Goal: Obtain resource: Download file/media

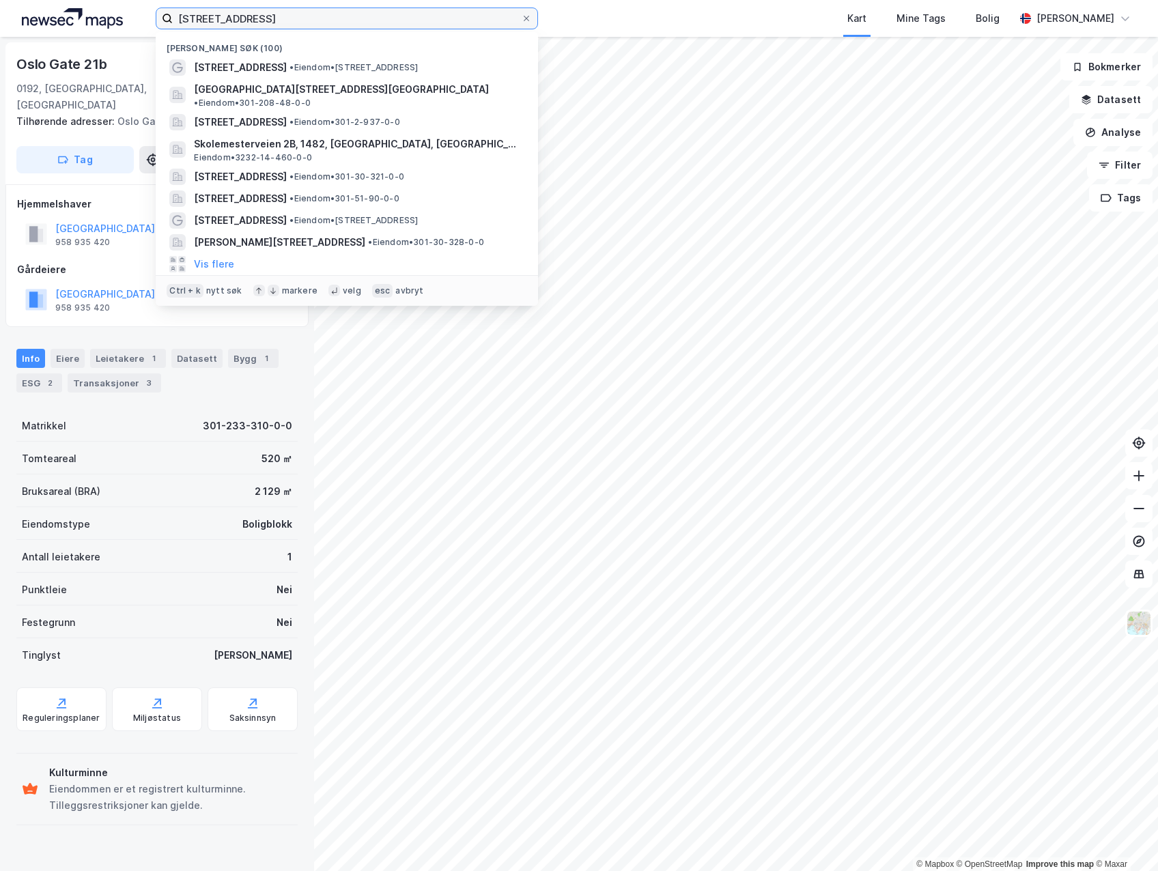
click at [337, 25] on input "[STREET_ADDRESS]" at bounding box center [347, 18] width 348 height 20
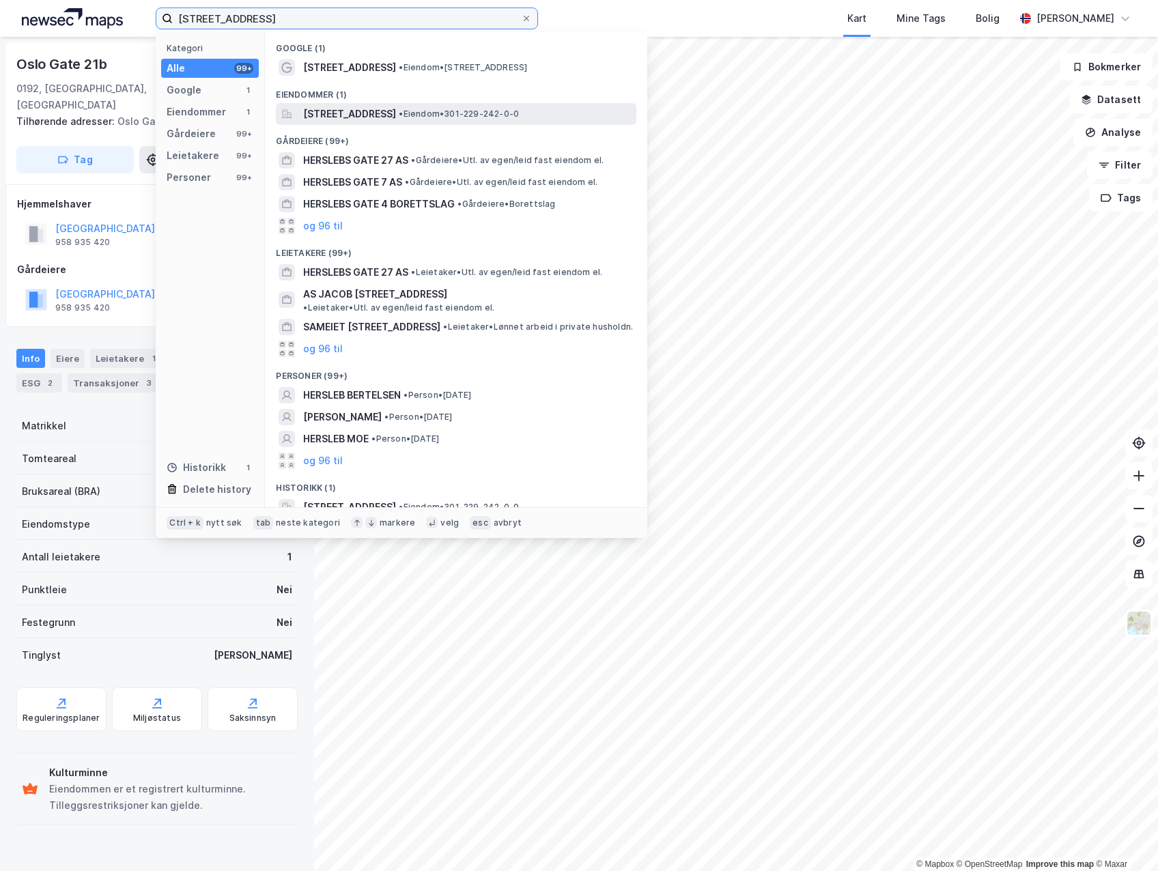
type input "[STREET_ADDRESS]"
click at [343, 113] on span "[STREET_ADDRESS]" at bounding box center [349, 114] width 93 height 16
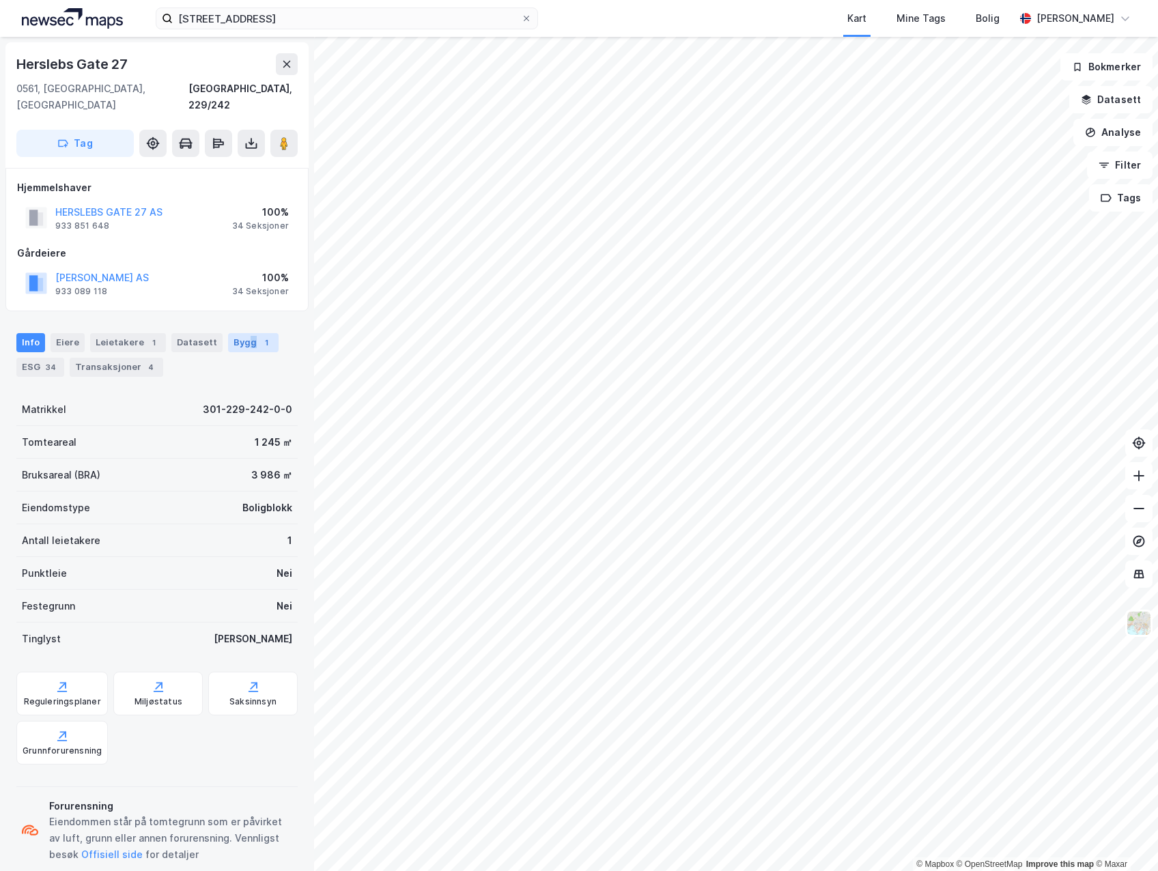
click at [243, 333] on div "Bygg 1" at bounding box center [253, 342] width 51 height 19
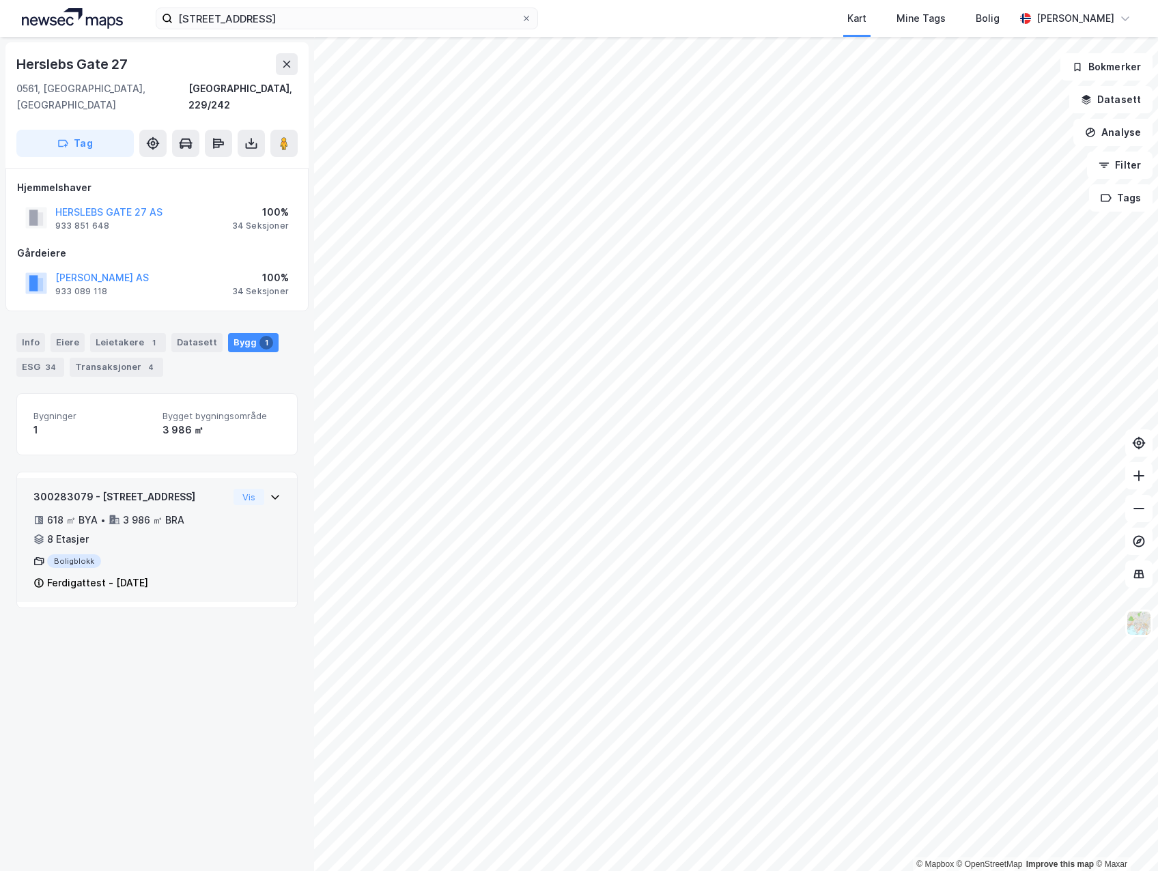
click at [184, 575] on div "Ferdigattest - [DATE]" at bounding box center [130, 583] width 195 height 16
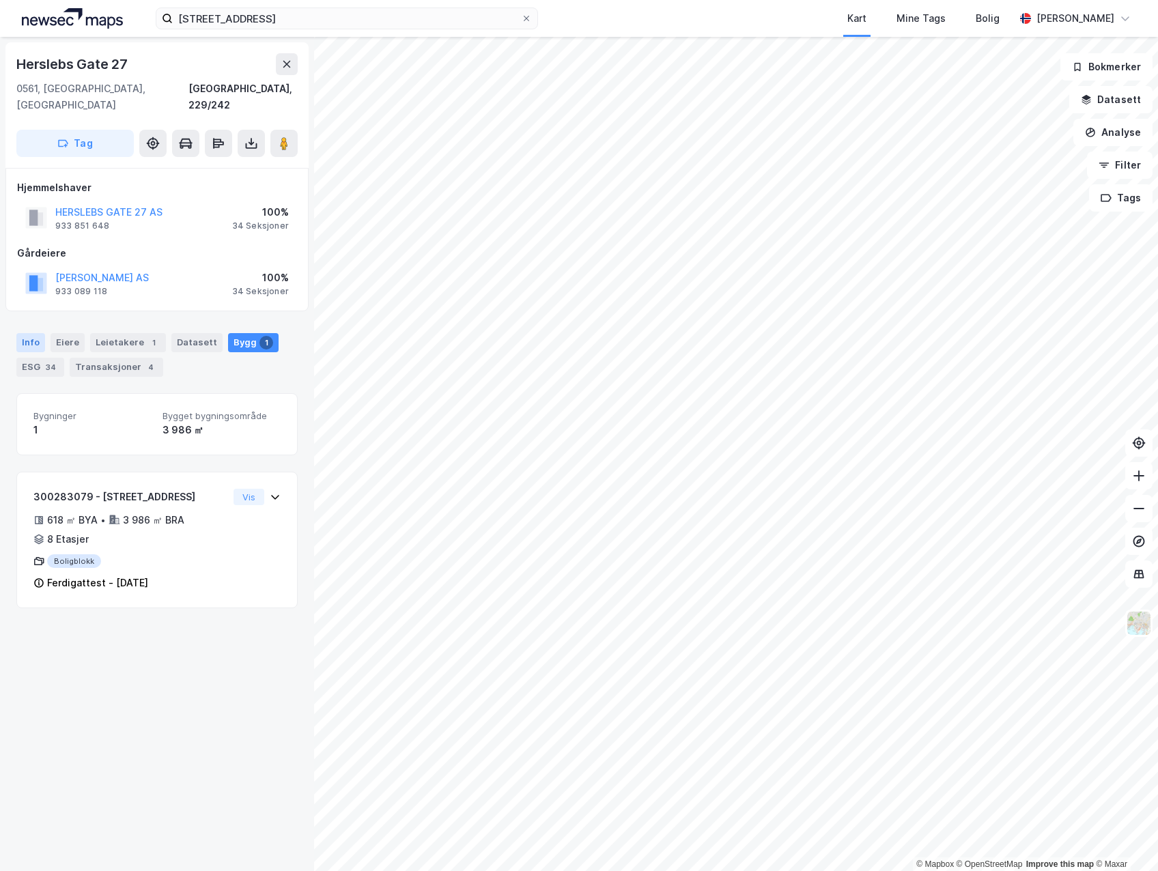
click at [27, 333] on div "Info" at bounding box center [30, 342] width 29 height 19
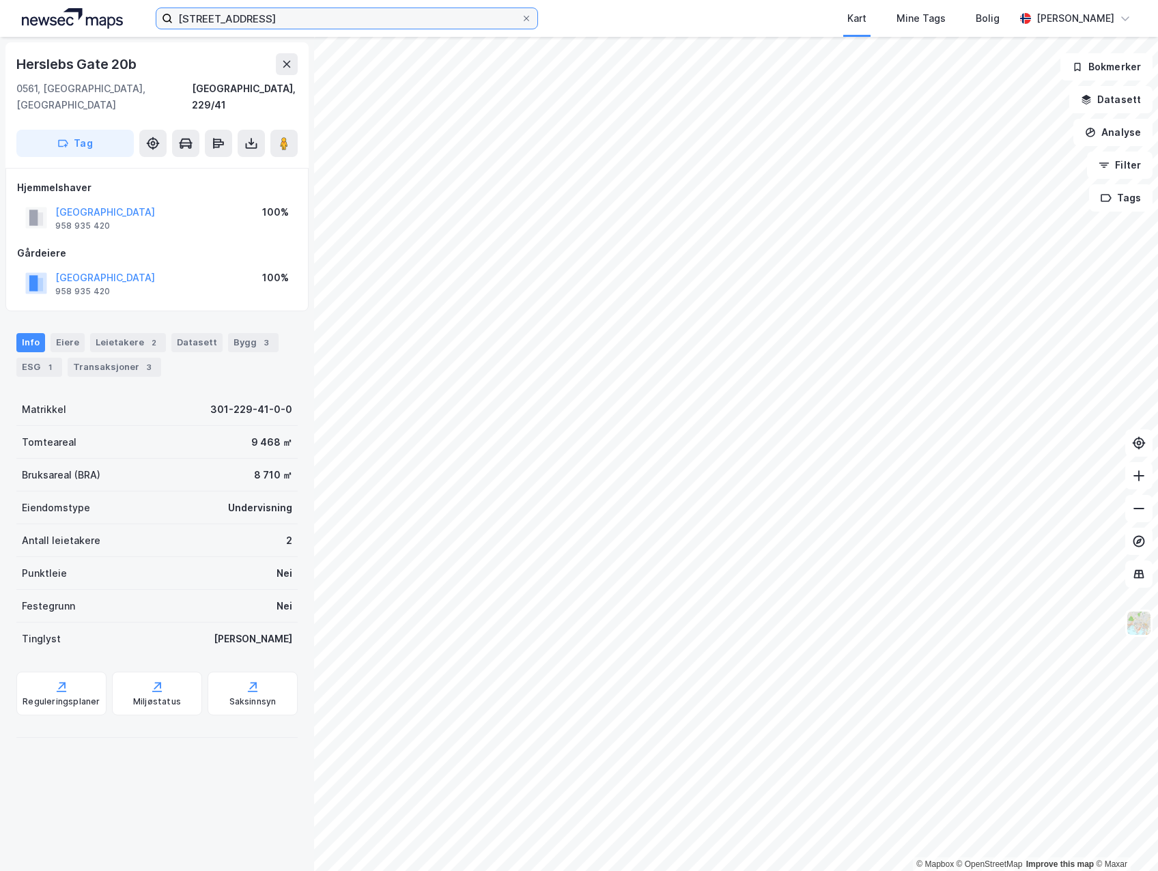
click at [290, 16] on input "[STREET_ADDRESS]" at bounding box center [347, 18] width 348 height 20
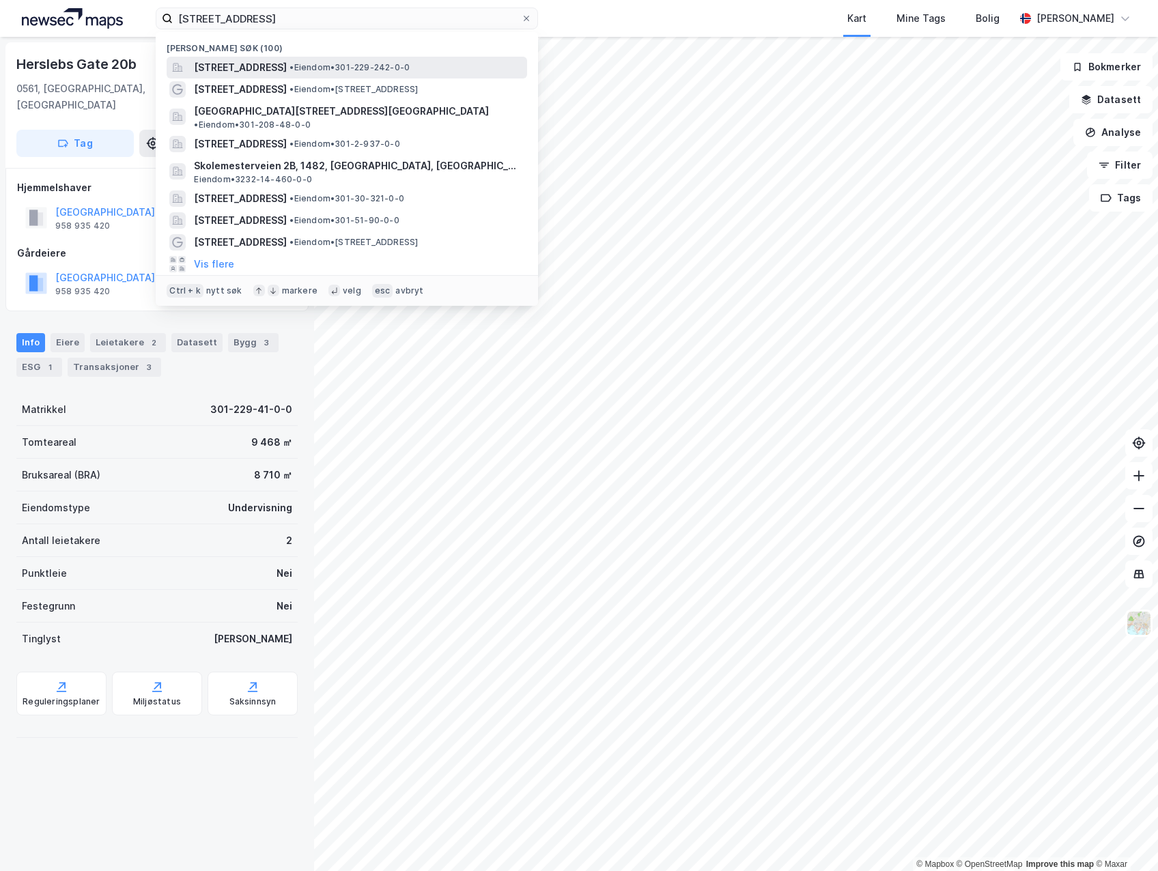
click at [277, 58] on div "[STREET_ADDRESS] • Eiendom • 301-229-242-0-0" at bounding box center [347, 68] width 360 height 22
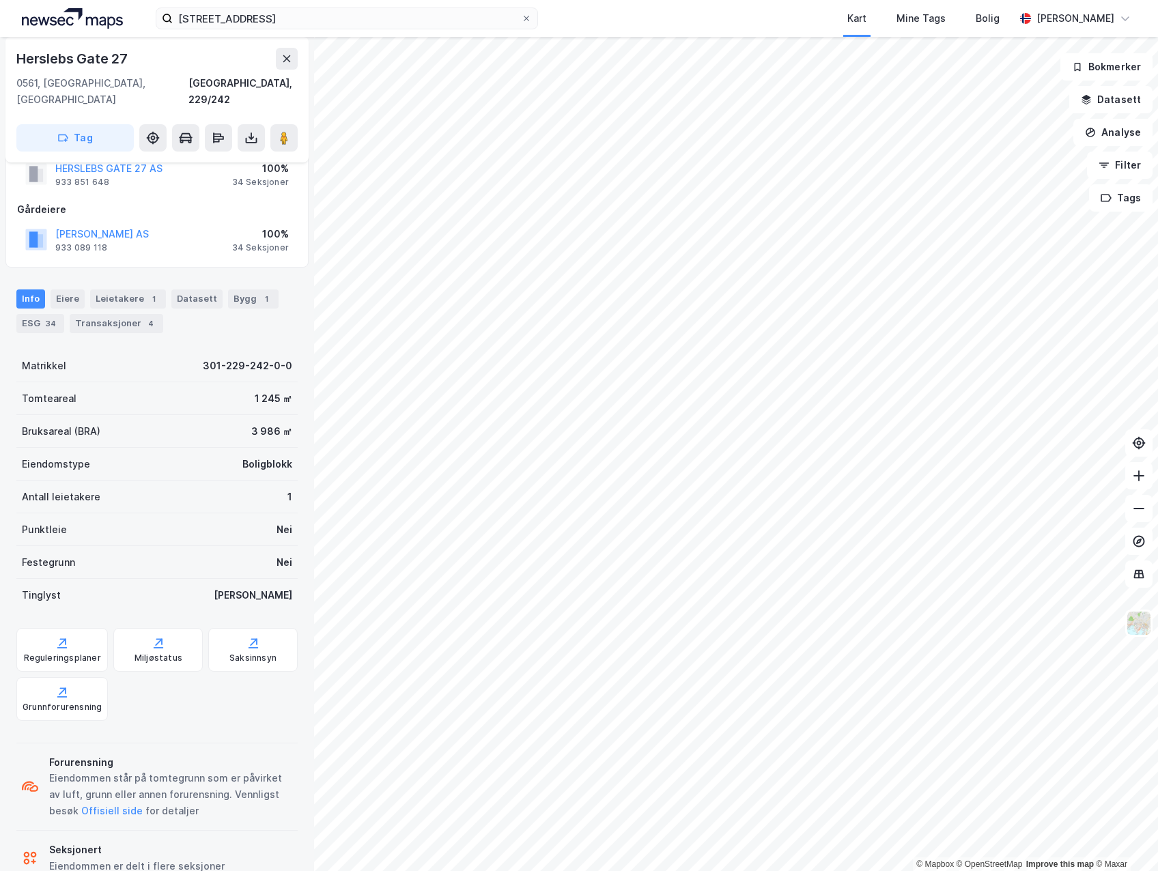
scroll to position [63, 0]
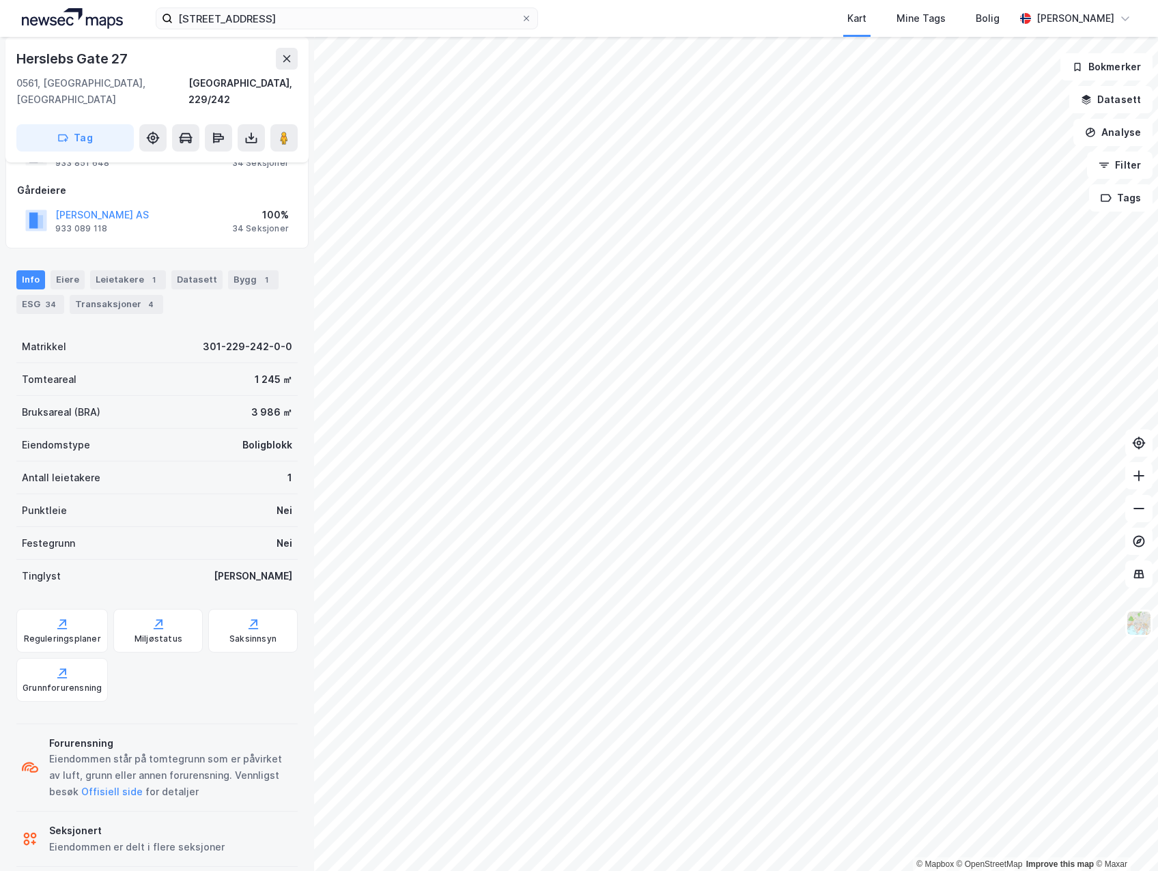
click at [66, 470] on div "Antall leietakere" at bounding box center [61, 478] width 78 height 16
click at [242, 437] on div "Boligblokk" at bounding box center [267, 445] width 50 height 16
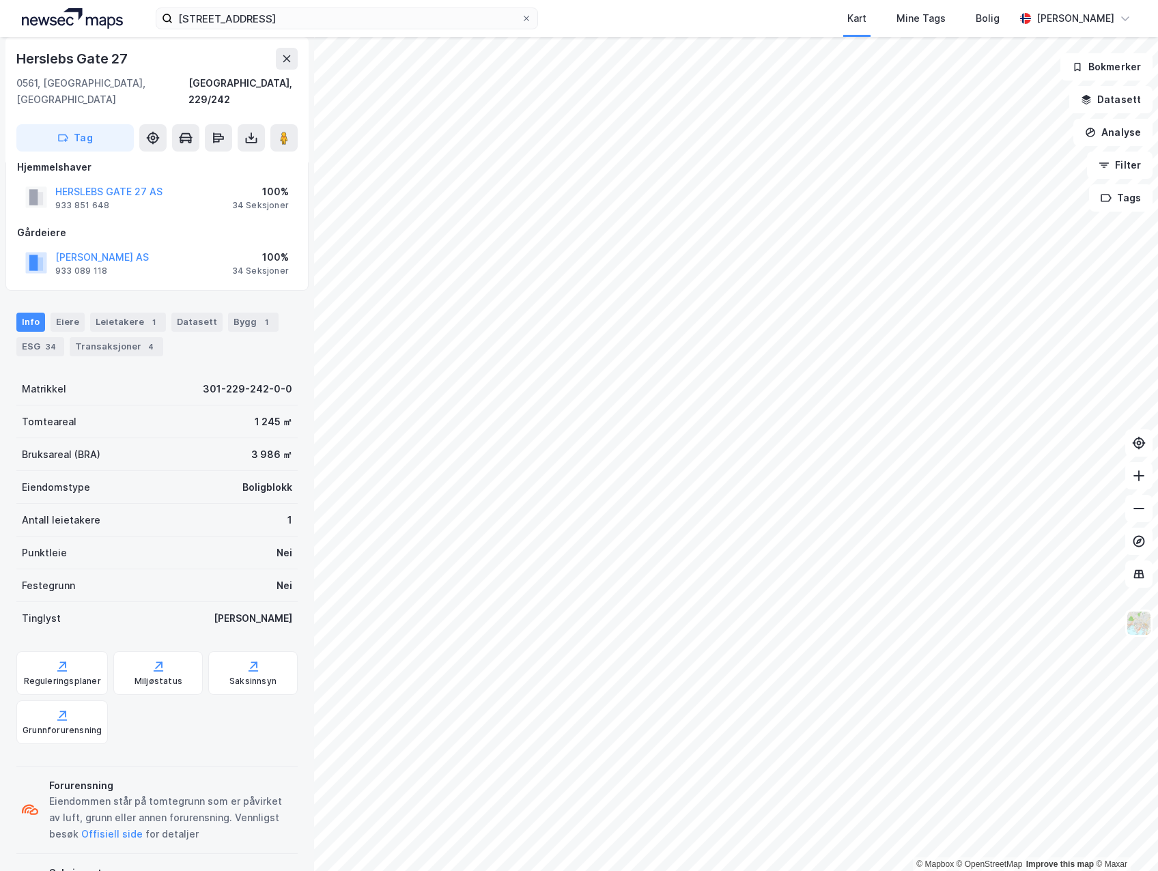
scroll to position [0, 0]
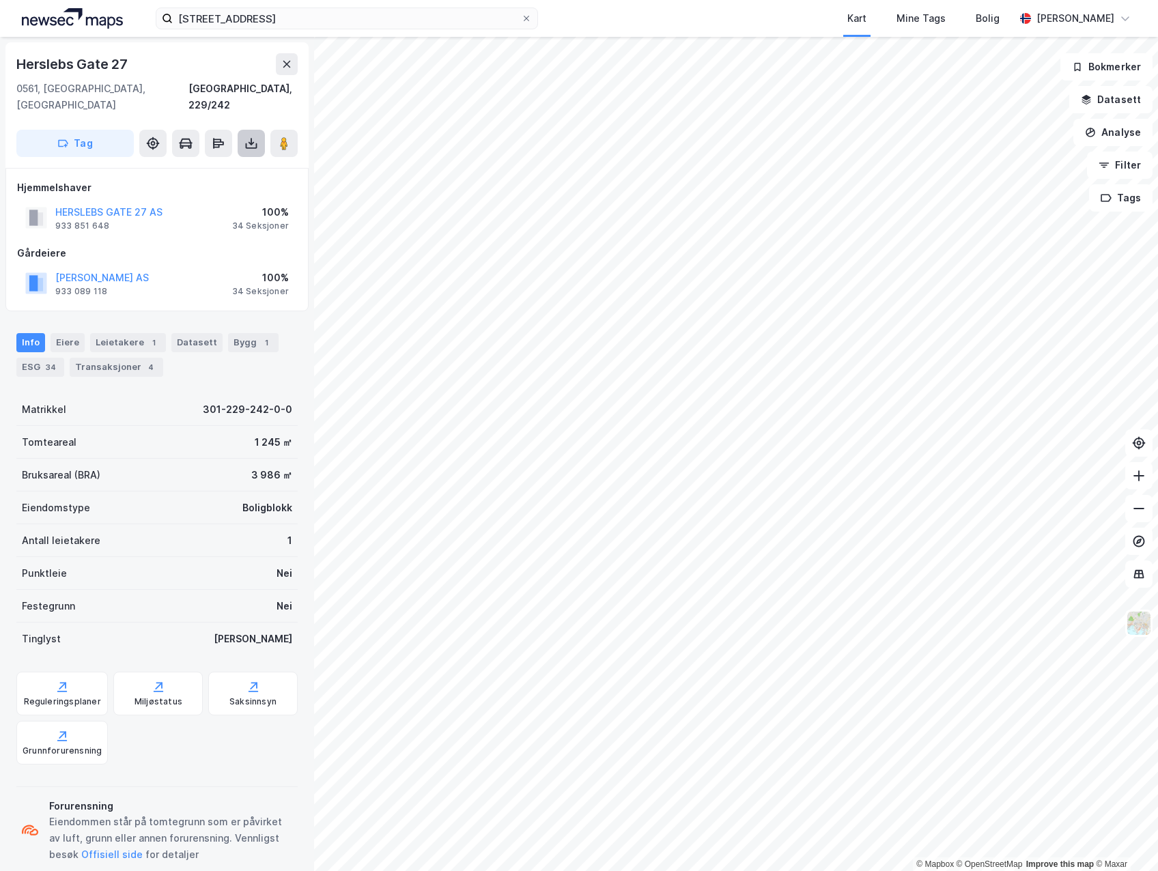
click at [258, 130] on button at bounding box center [251, 143] width 27 height 27
click at [238, 187] on div "Last ned matrikkelrapport" at bounding box center [200, 192] width 113 height 11
click at [242, 333] on div "Bygg 1" at bounding box center [253, 342] width 51 height 19
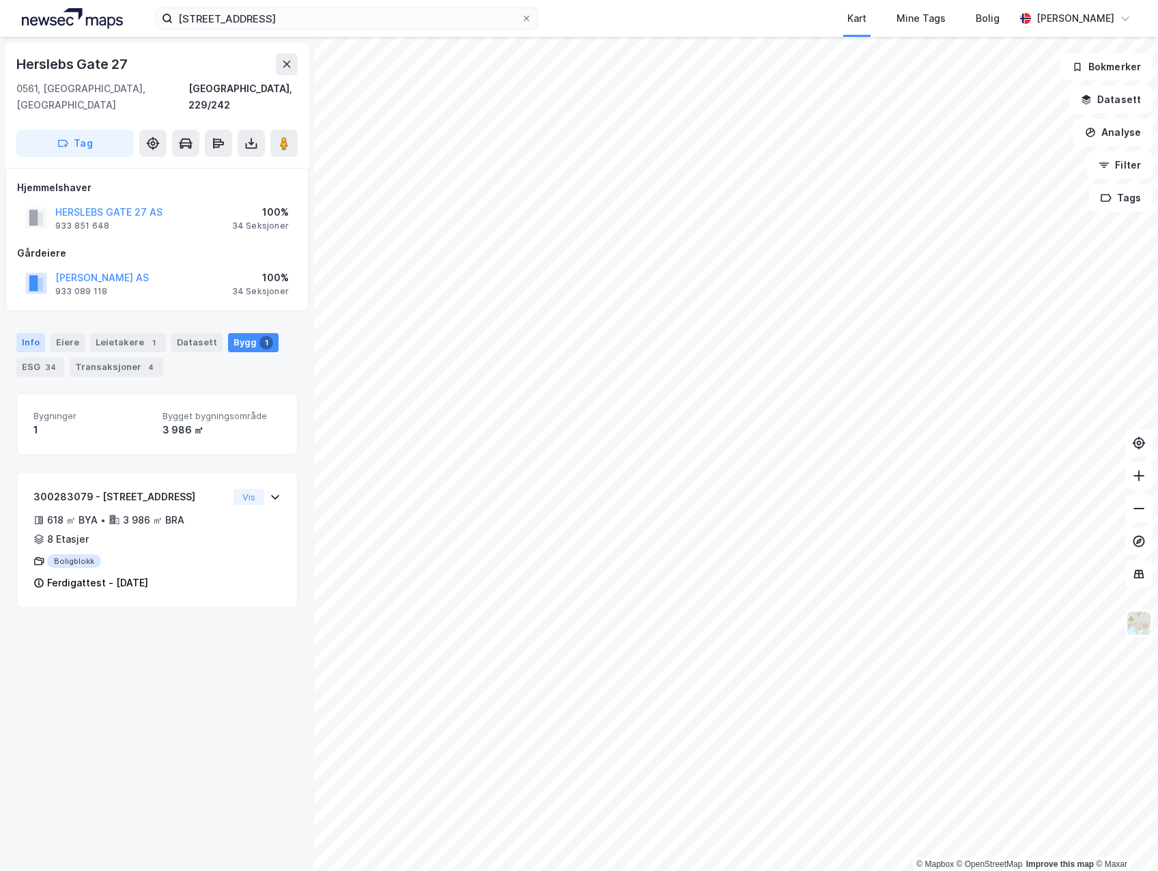
click at [34, 333] on div "Info" at bounding box center [30, 342] width 29 height 19
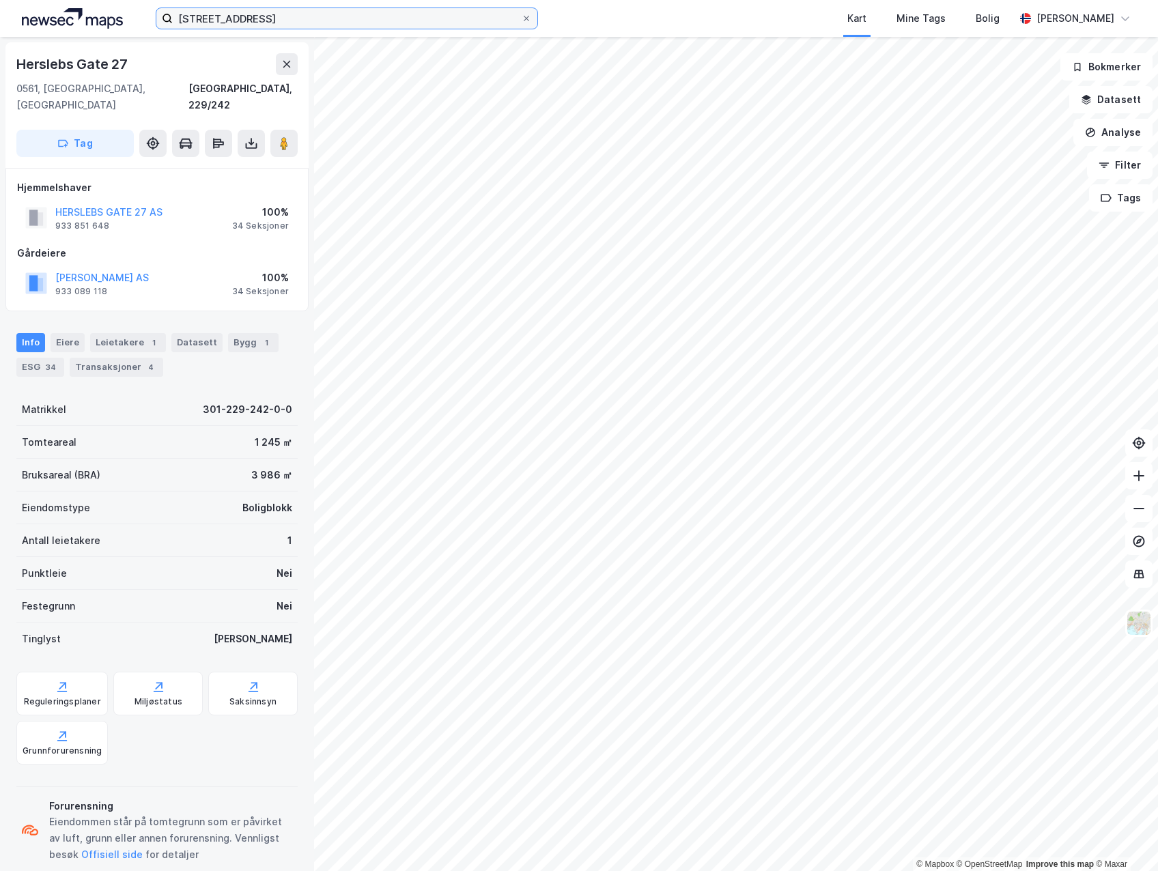
click at [341, 24] on input "[STREET_ADDRESS]" at bounding box center [347, 18] width 348 height 20
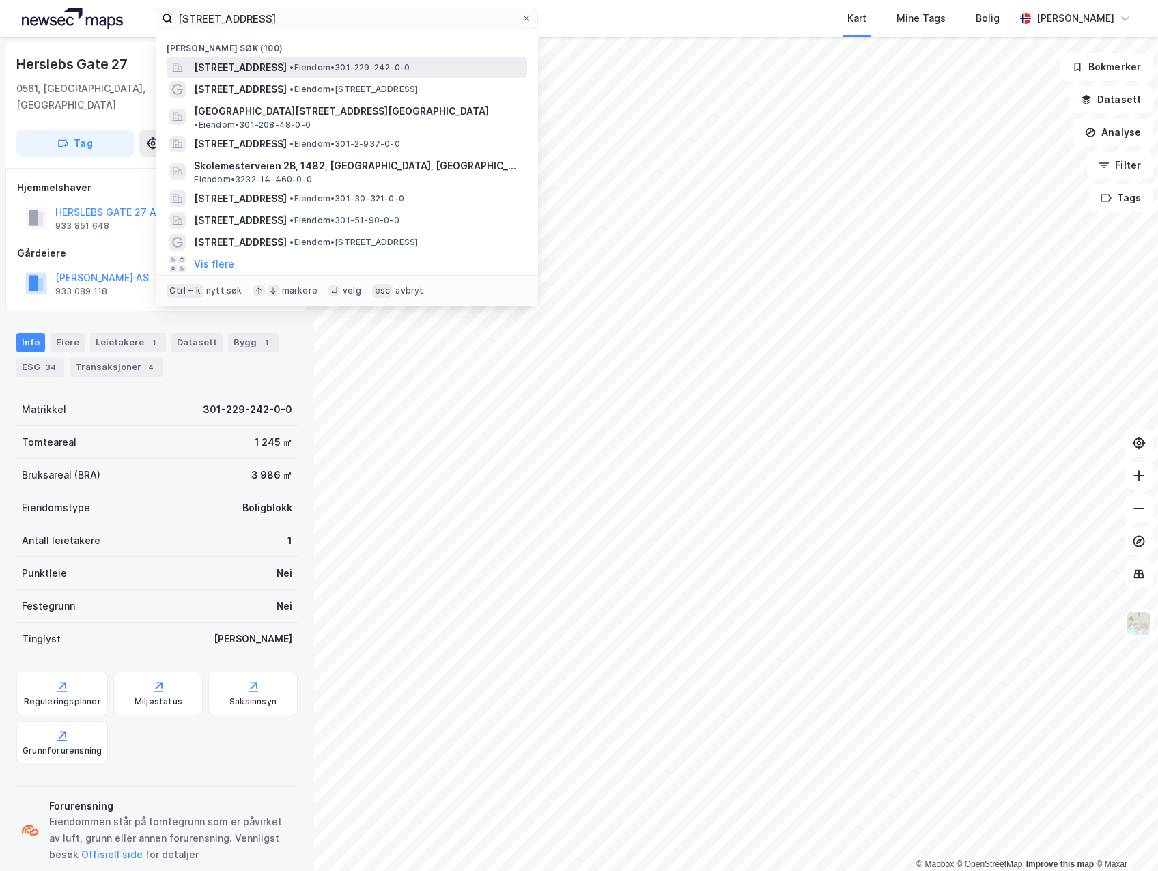
click at [281, 63] on span "[STREET_ADDRESS]" at bounding box center [240, 67] width 93 height 16
